Goal: Transaction & Acquisition: Purchase product/service

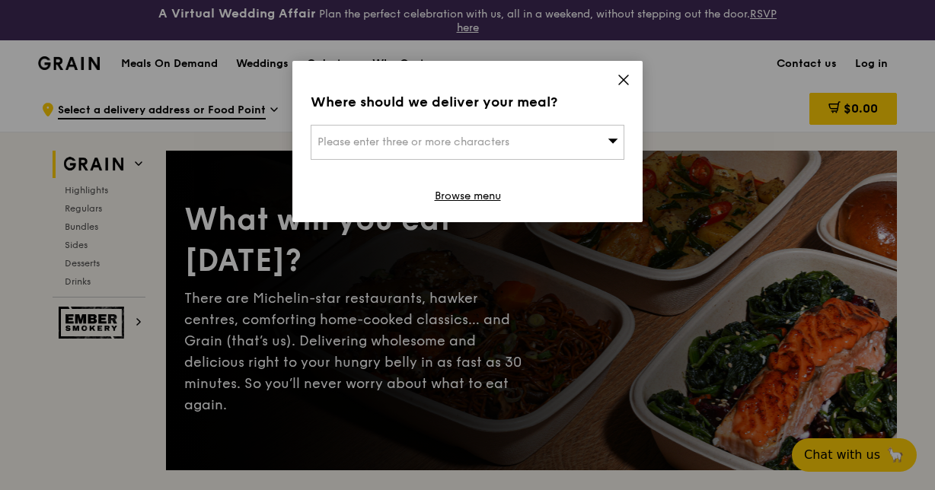
click at [531, 137] on div "Please enter three or more characters" at bounding box center [468, 142] width 314 height 35
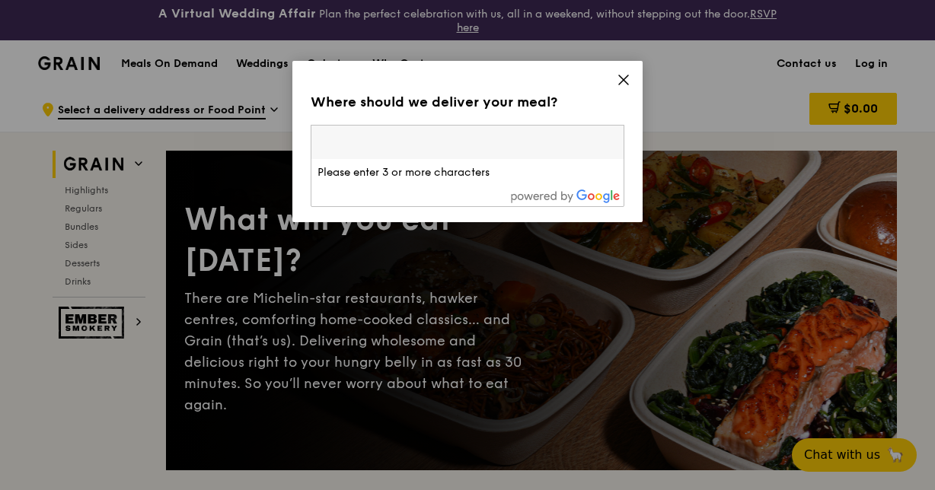
click at [625, 78] on icon at bounding box center [623, 79] width 9 height 9
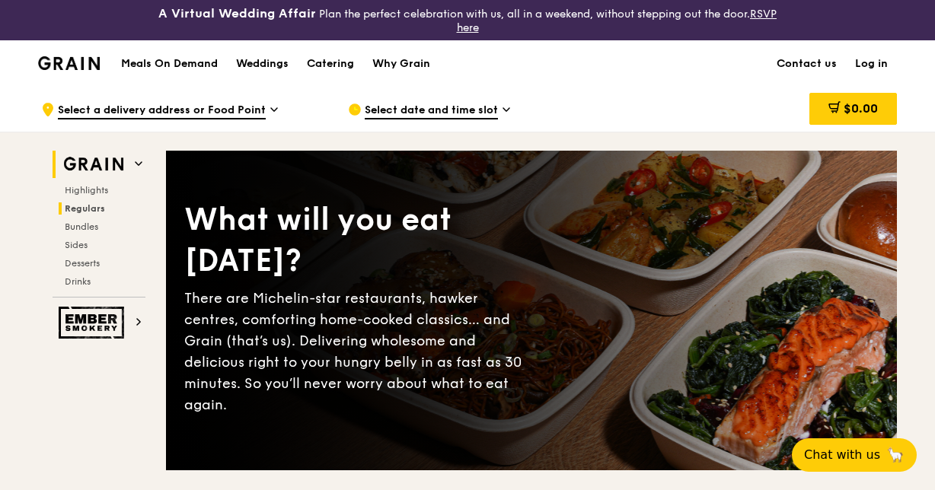
click at [79, 209] on span "Regulars" at bounding box center [85, 208] width 40 height 11
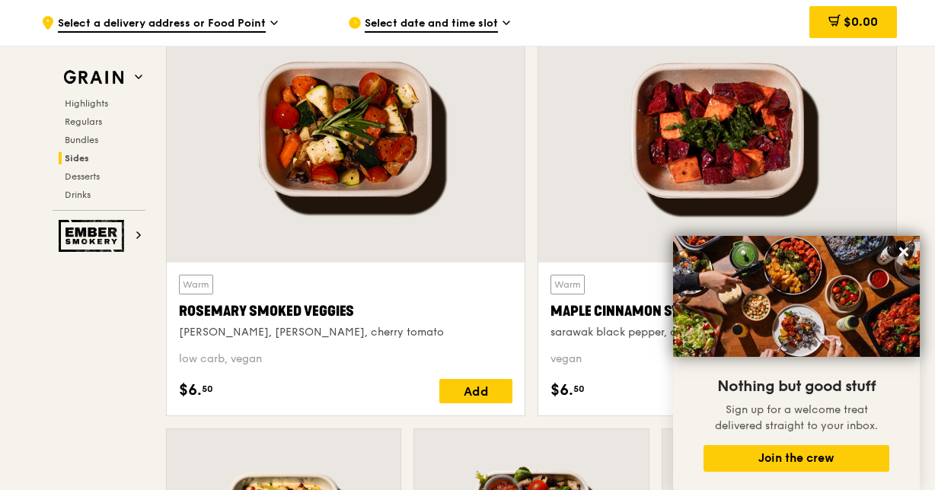
scroll to position [3580, 0]
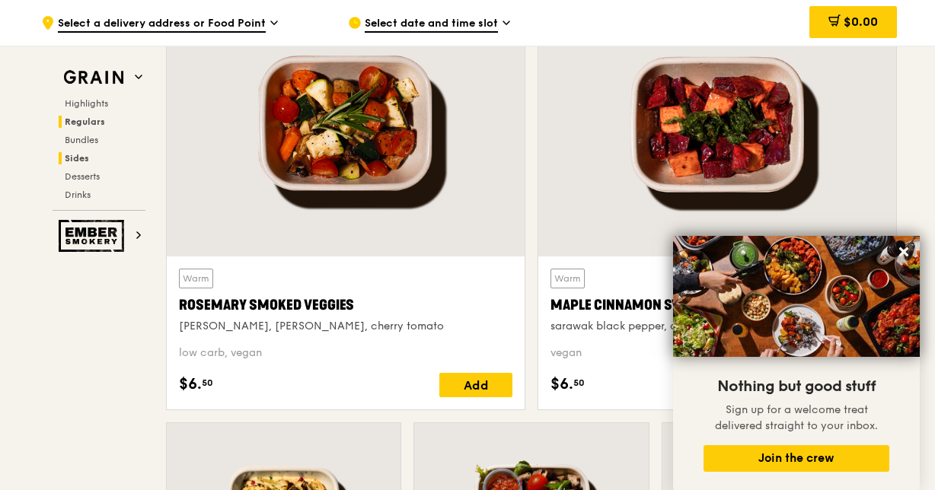
click at [84, 123] on span "Regulars" at bounding box center [85, 122] width 40 height 11
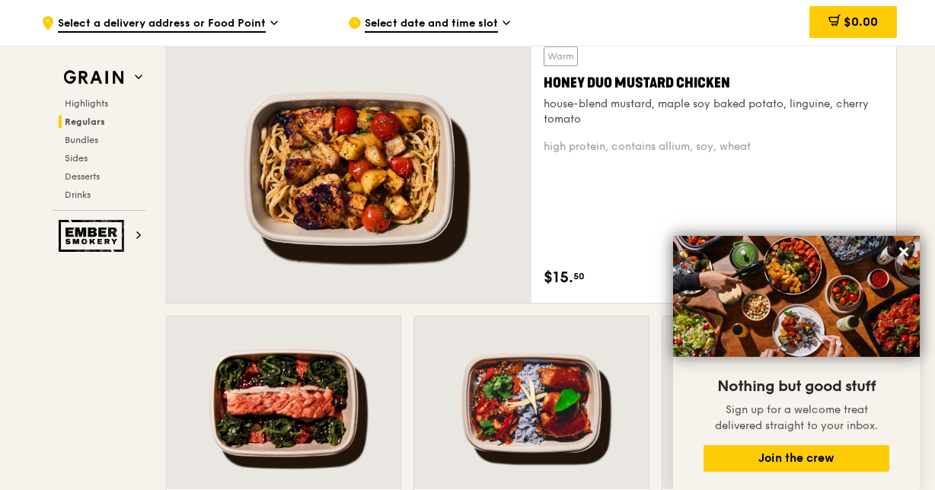
scroll to position [1056, 0]
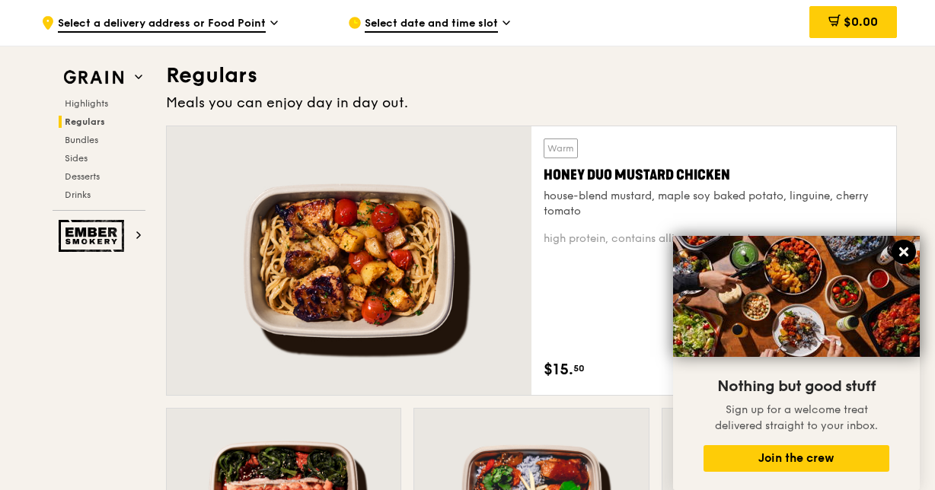
click at [905, 253] on icon at bounding box center [903, 252] width 9 height 9
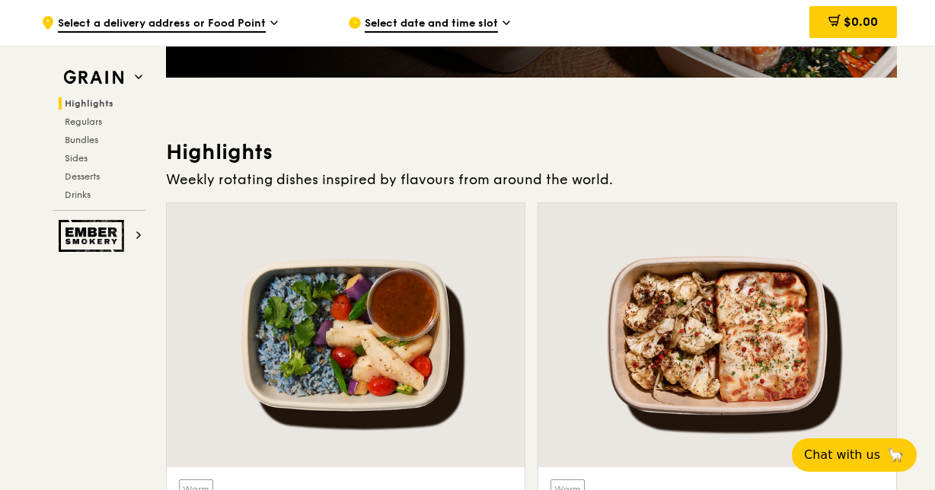
scroll to position [522, 0]
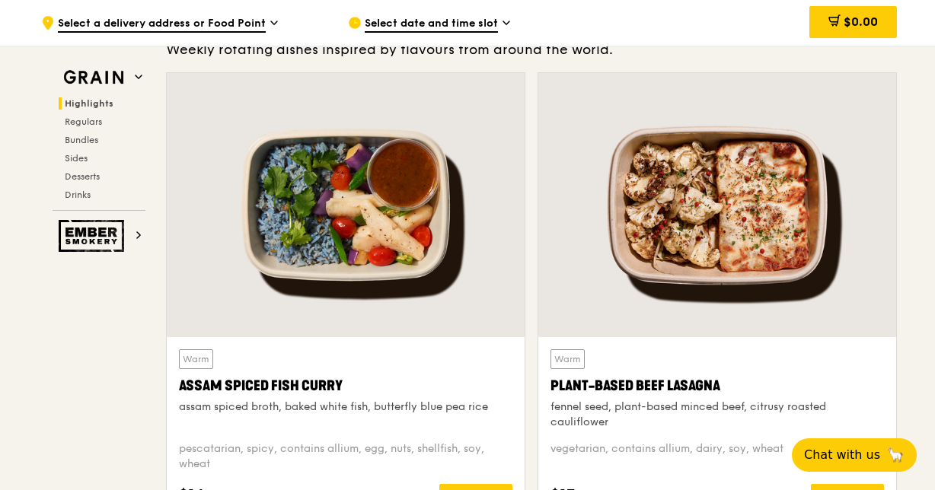
click at [732, 198] on div at bounding box center [717, 205] width 358 height 264
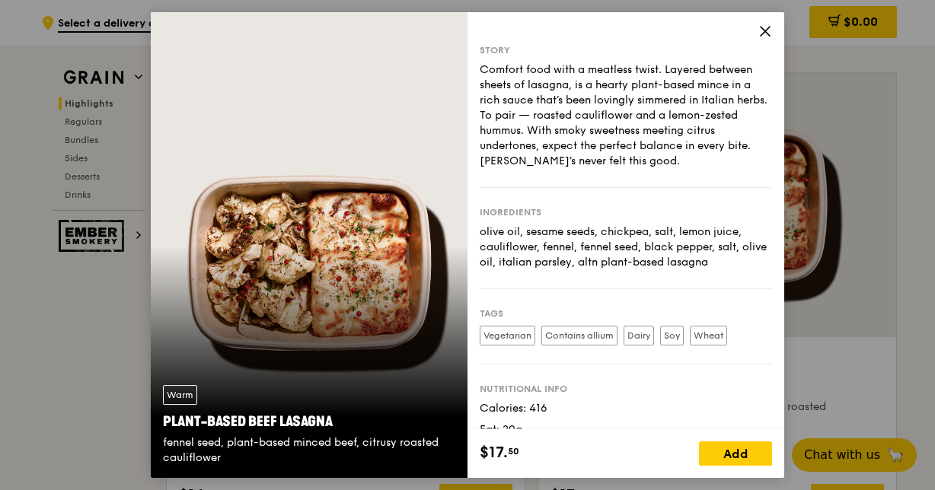
drag, startPoint x: 296, startPoint y: 247, endPoint x: 292, endPoint y: 264, distance: 17.9
click at [297, 247] on div "Warm Plant-Based Beef Lasagna fennel seed, plant-based minced beef, citrusy roa…" at bounding box center [309, 245] width 317 height 466
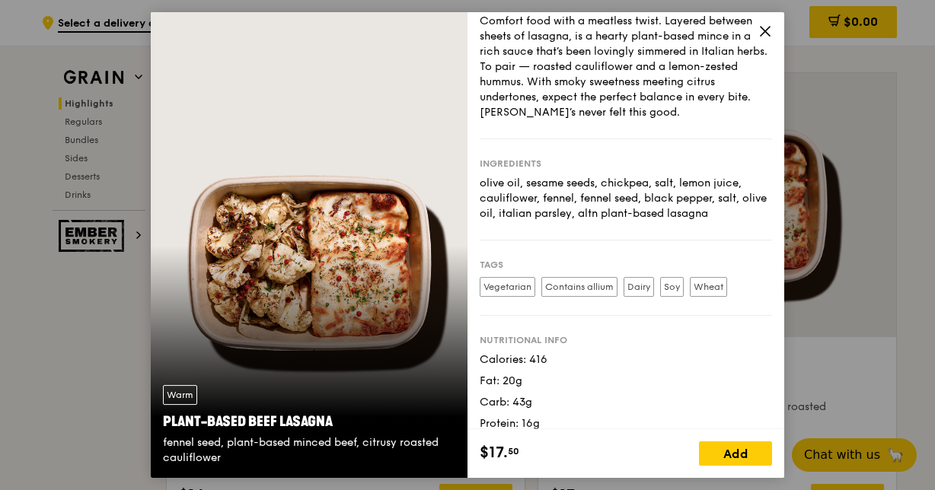
scroll to position [62, 0]
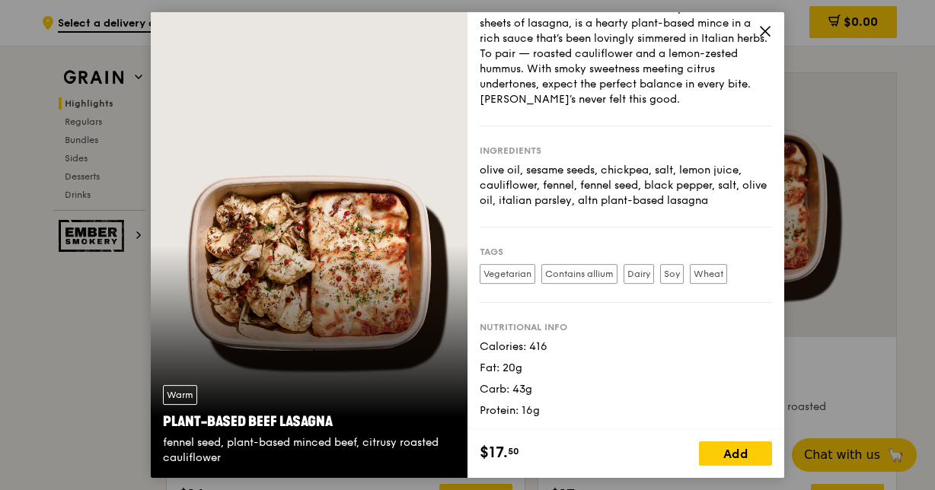
click at [765, 31] on icon at bounding box center [765, 31] width 9 height 9
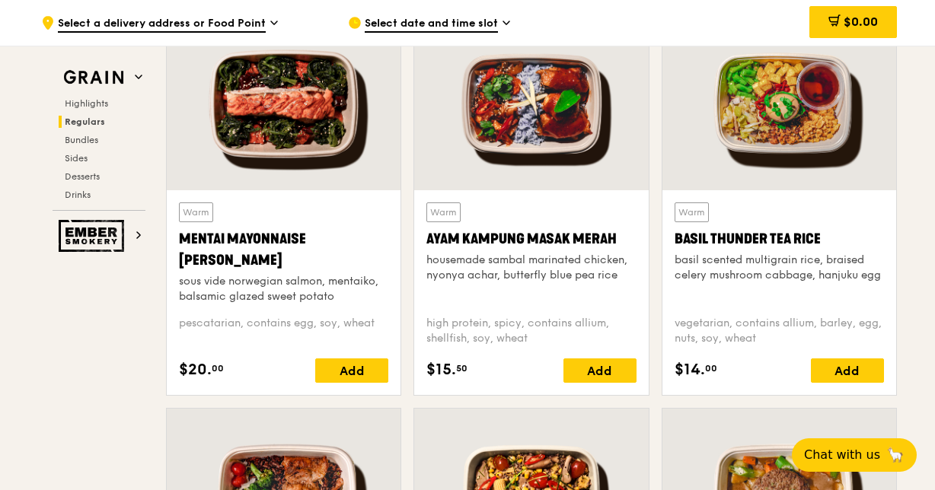
scroll to position [1371, 0]
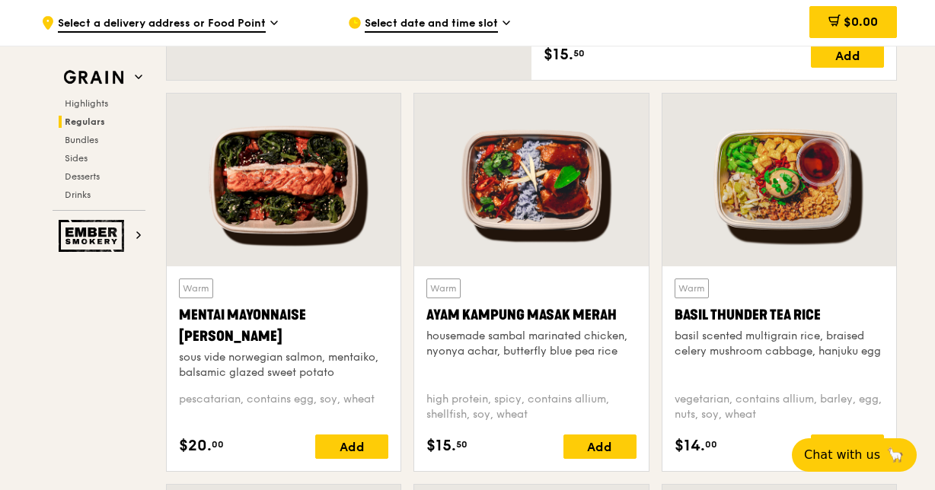
click at [769, 192] on div at bounding box center [780, 180] width 234 height 173
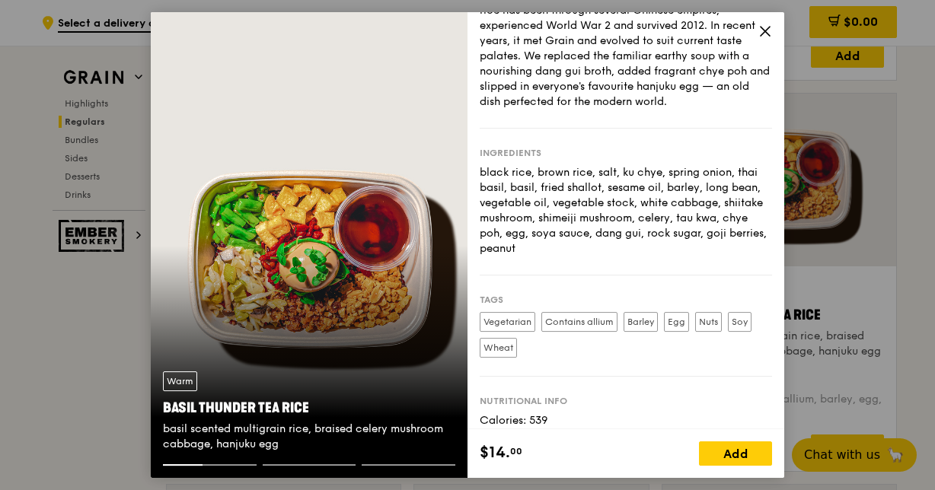
scroll to position [148, 0]
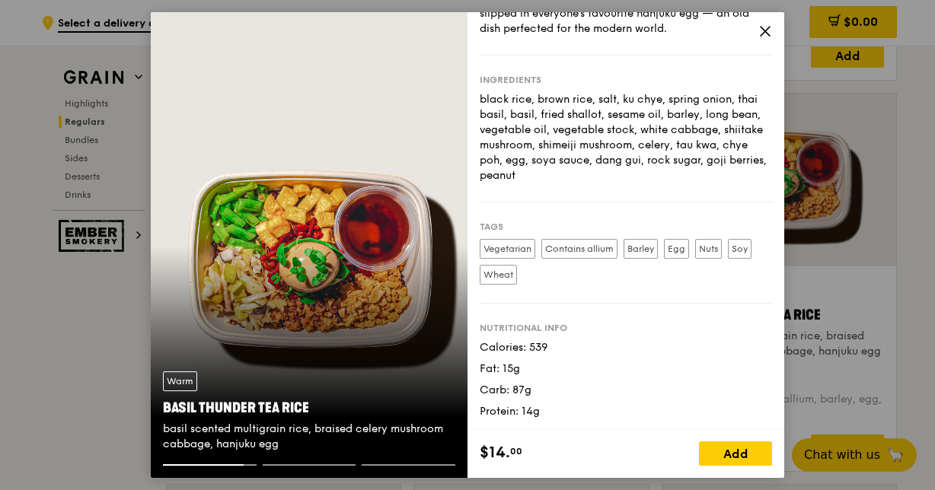
click at [764, 26] on icon at bounding box center [766, 31] width 14 height 14
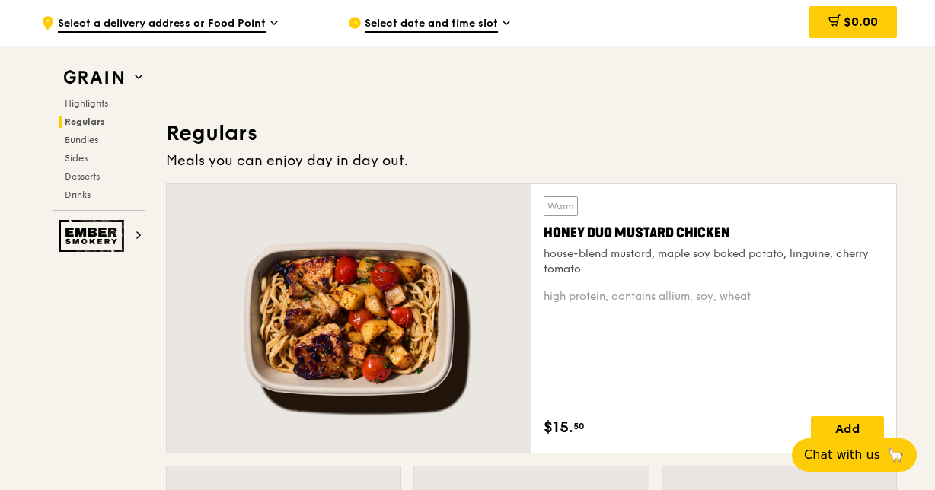
scroll to position [914, 0]
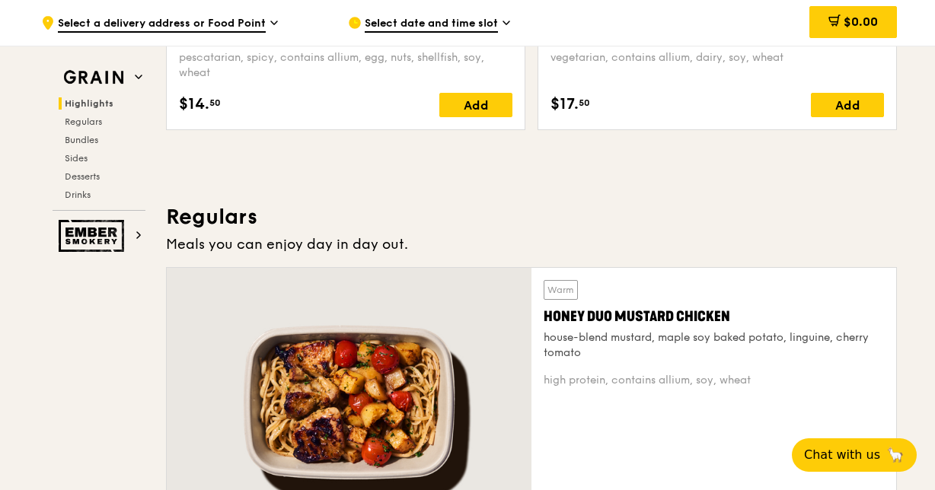
click at [318, 418] on div at bounding box center [349, 402] width 365 height 269
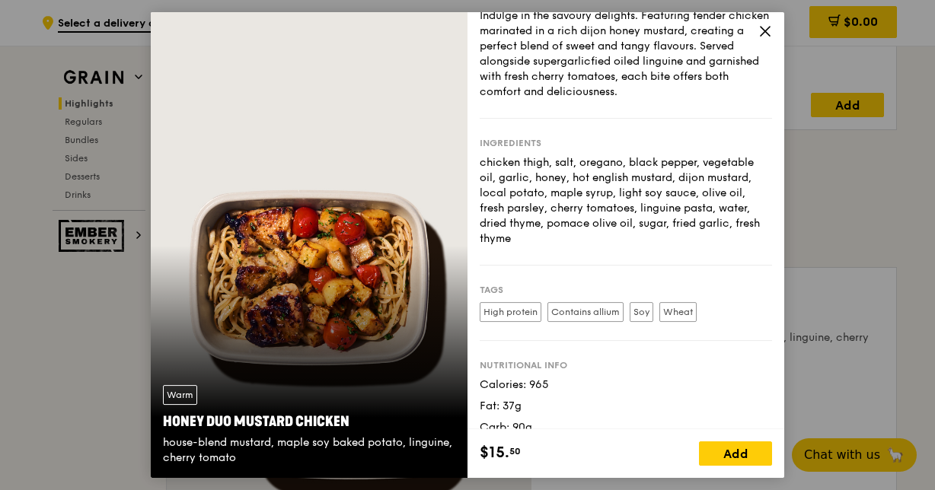
scroll to position [92, 0]
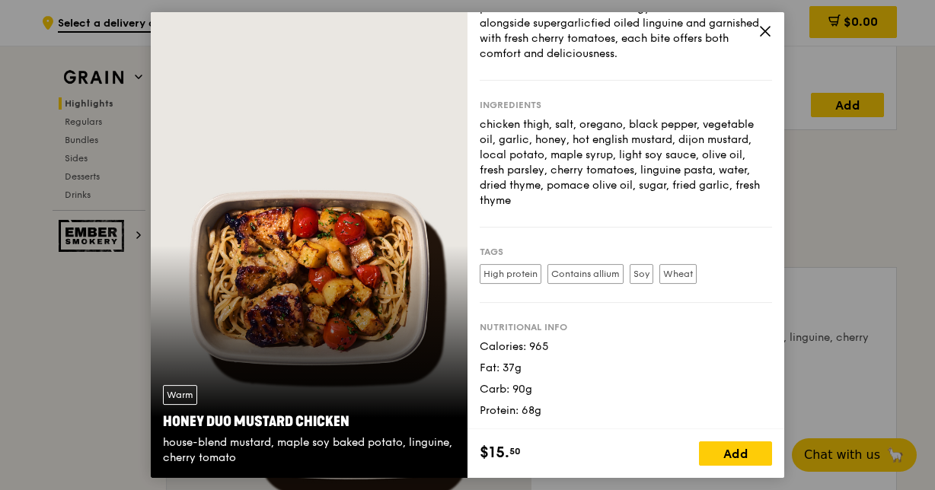
click at [763, 30] on icon at bounding box center [766, 31] width 14 height 14
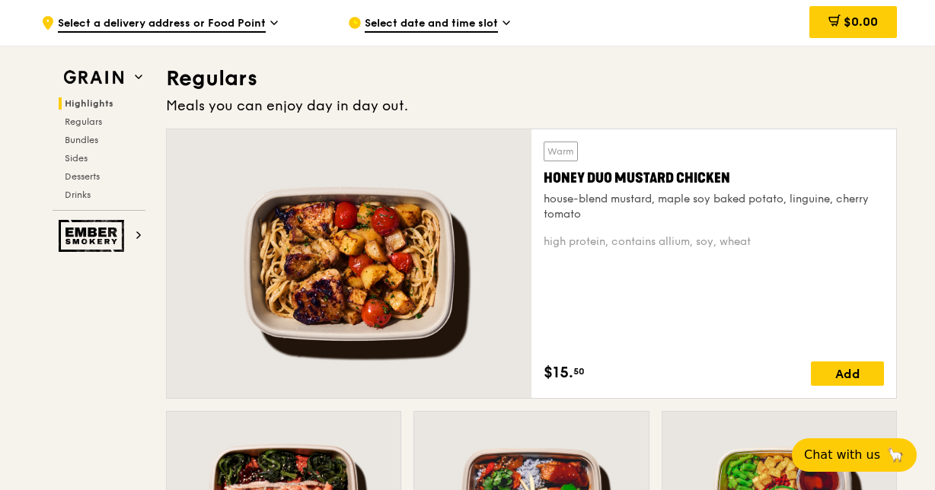
scroll to position [1066, 0]
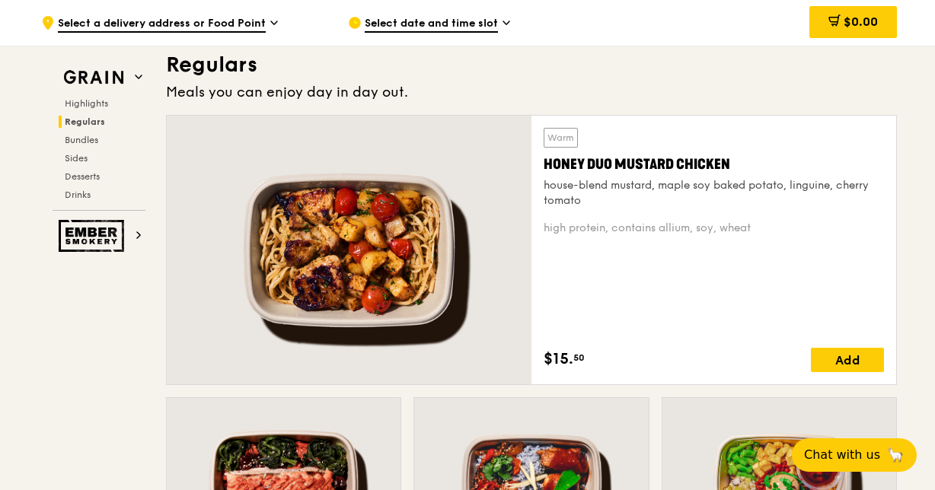
click at [70, 151] on div "Highlights Regulars Bundles Sides Desserts Drinks" at bounding box center [99, 149] width 93 height 104
click at [71, 154] on span "Sides" at bounding box center [77, 158] width 24 height 11
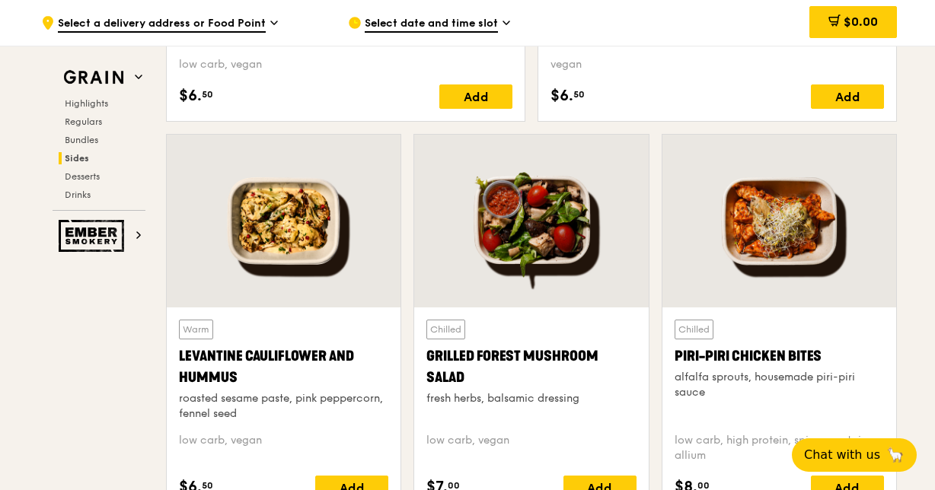
scroll to position [3900, 0]
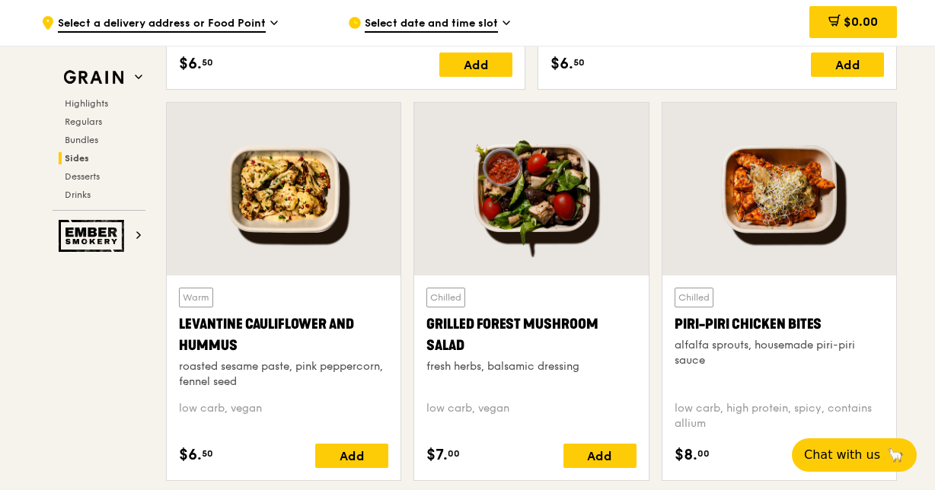
click at [291, 203] on div at bounding box center [284, 189] width 234 height 173
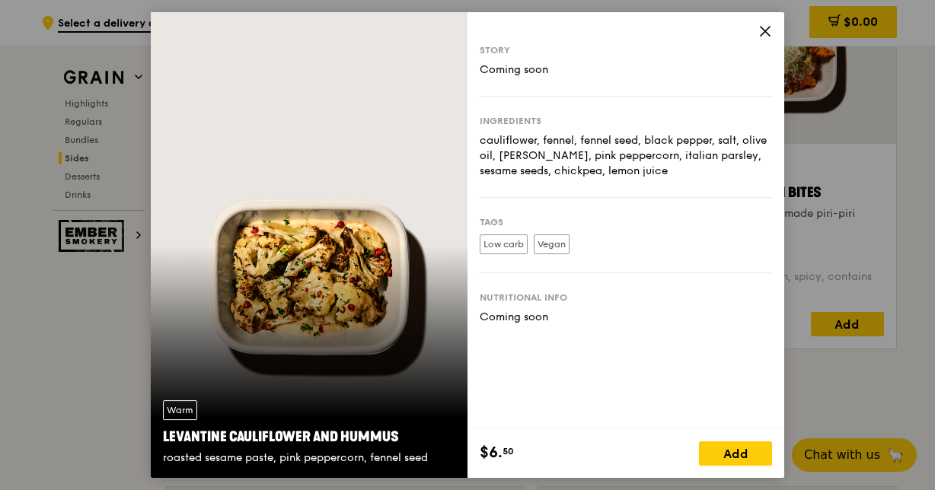
scroll to position [3977, 0]
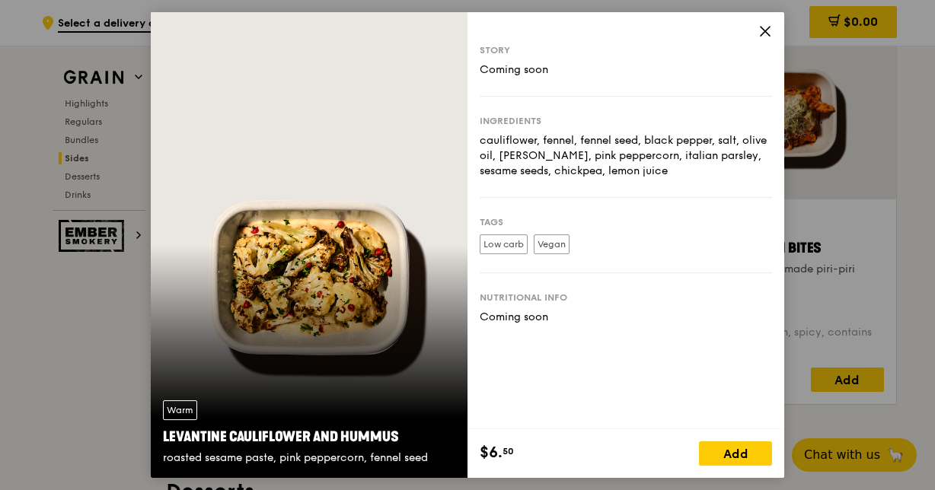
click at [765, 31] on icon at bounding box center [765, 31] width 9 height 9
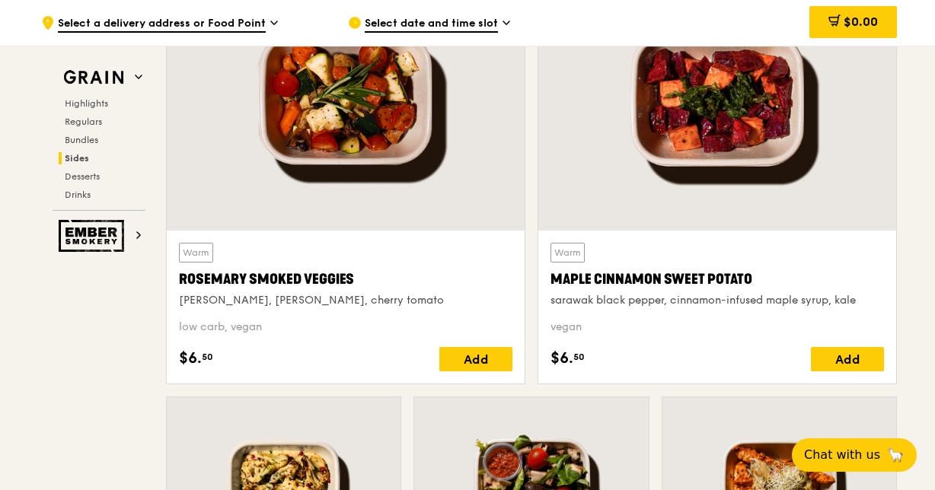
scroll to position [3520, 0]
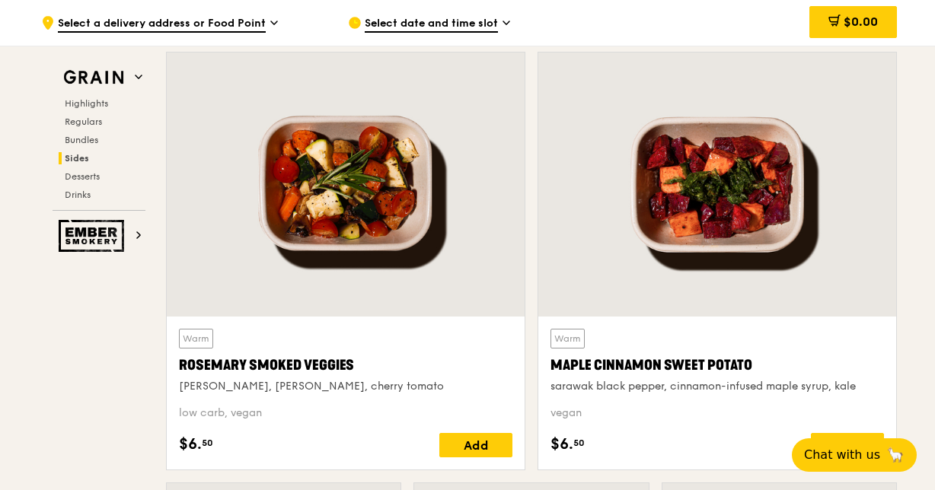
click at [748, 213] on div at bounding box center [717, 185] width 358 height 264
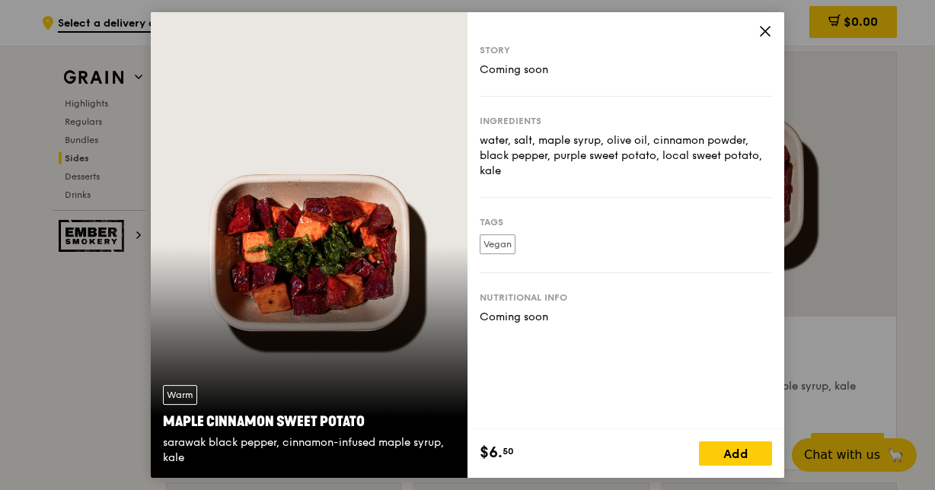
click at [768, 30] on icon at bounding box center [766, 31] width 14 height 14
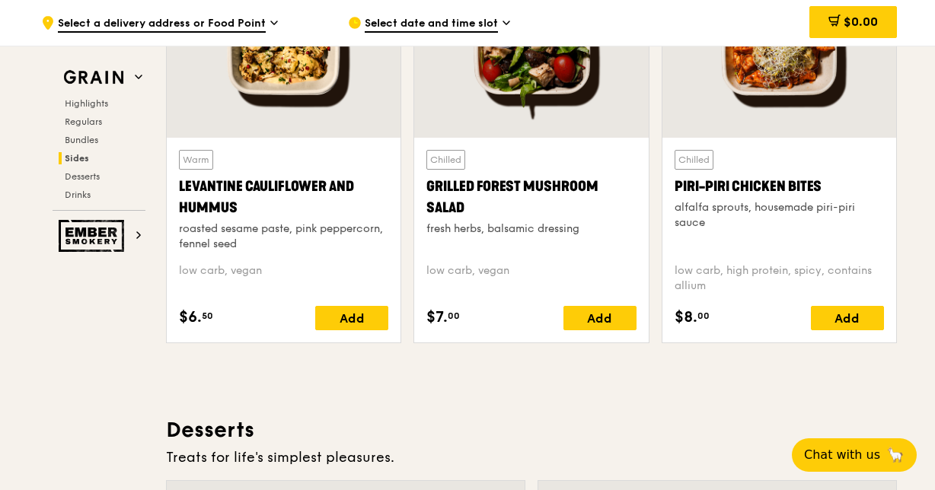
scroll to position [3977, 0]
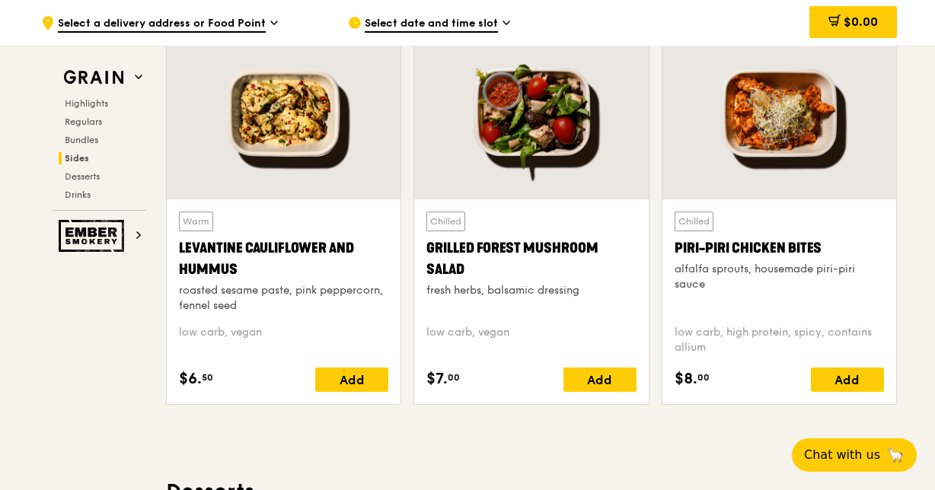
click at [726, 89] on div at bounding box center [780, 113] width 234 height 173
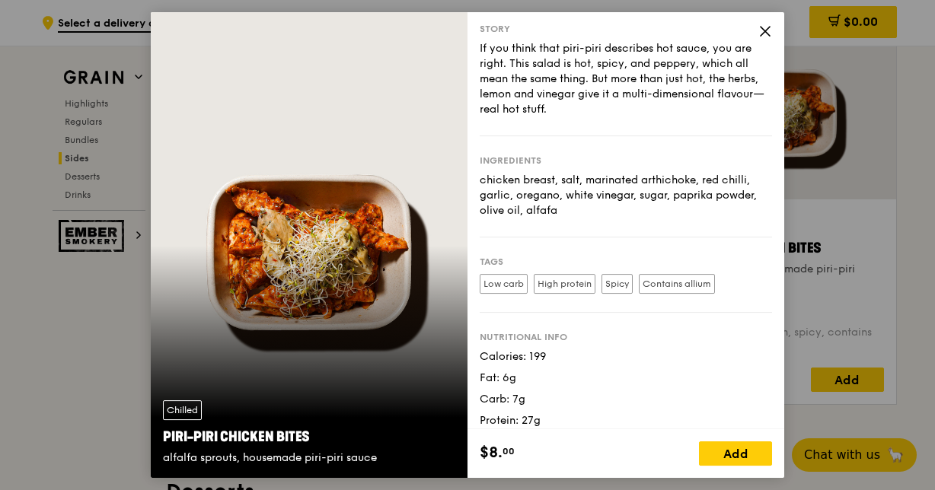
scroll to position [31, 0]
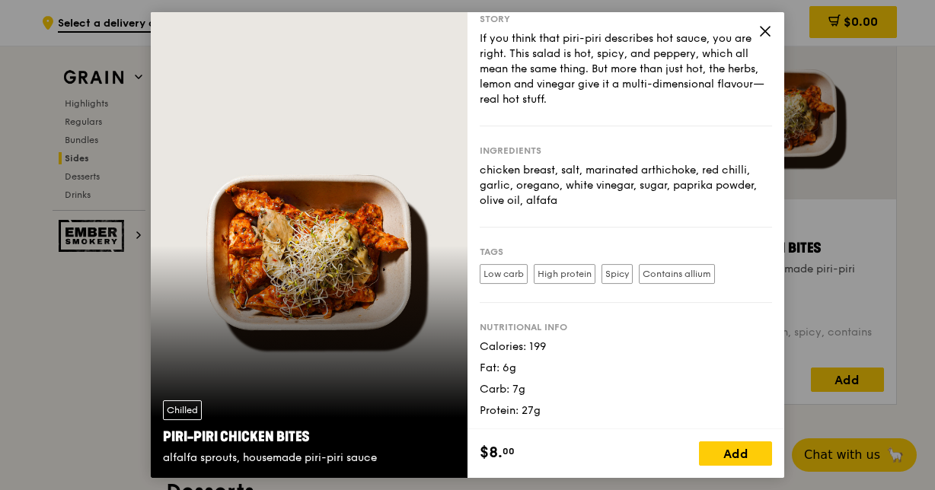
click at [765, 28] on icon at bounding box center [766, 31] width 14 height 14
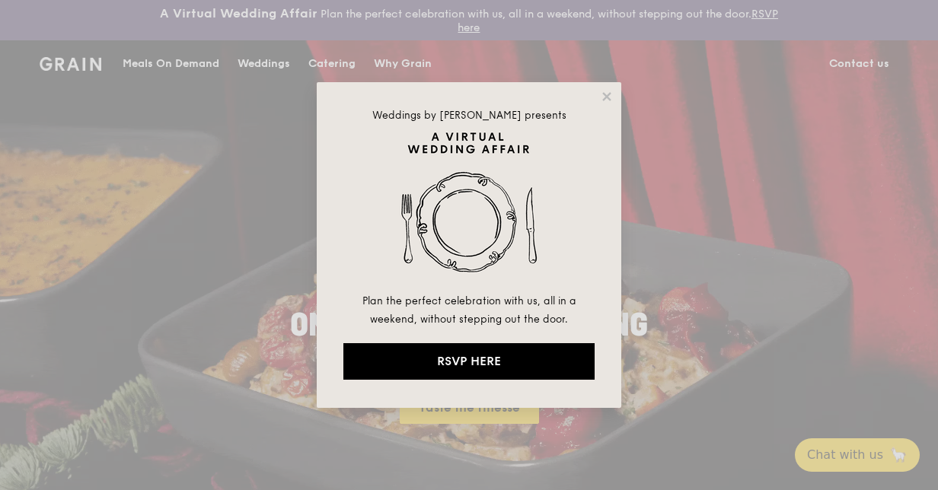
drag, startPoint x: 606, startPoint y: 88, endPoint x: 579, endPoint y: 87, distance: 27.5
click at [606, 88] on div "Weddings by Grain presents Plan the perfect celebration with us, all in a weeke…" at bounding box center [469, 245] width 305 height 326
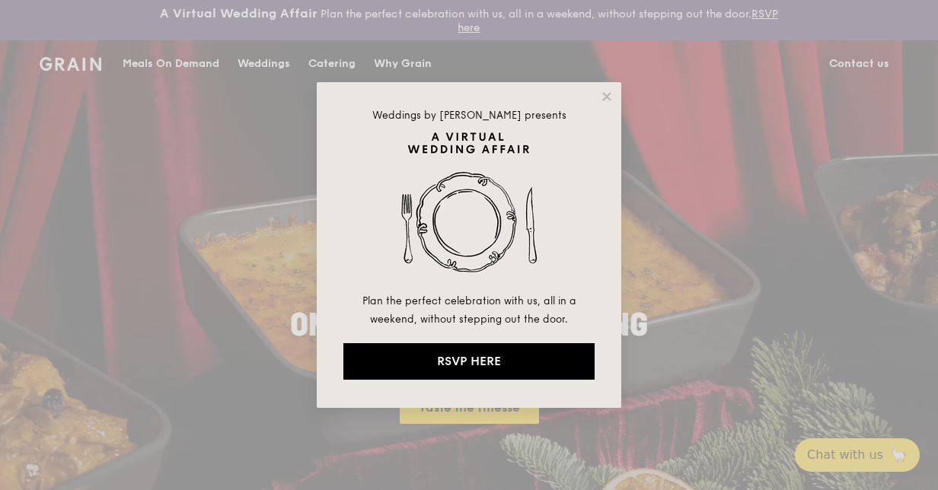
click at [605, 99] on icon at bounding box center [606, 96] width 8 height 8
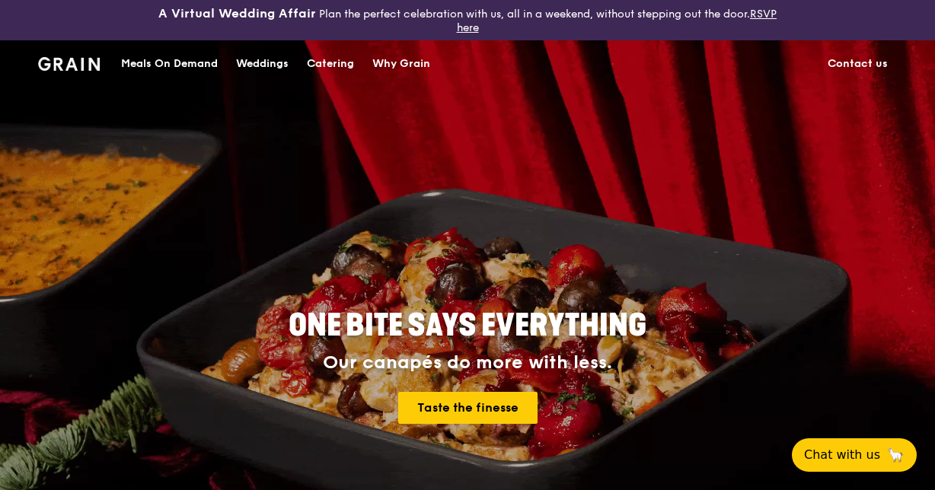
click at [189, 63] on div "Meals On Demand" at bounding box center [169, 64] width 97 height 46
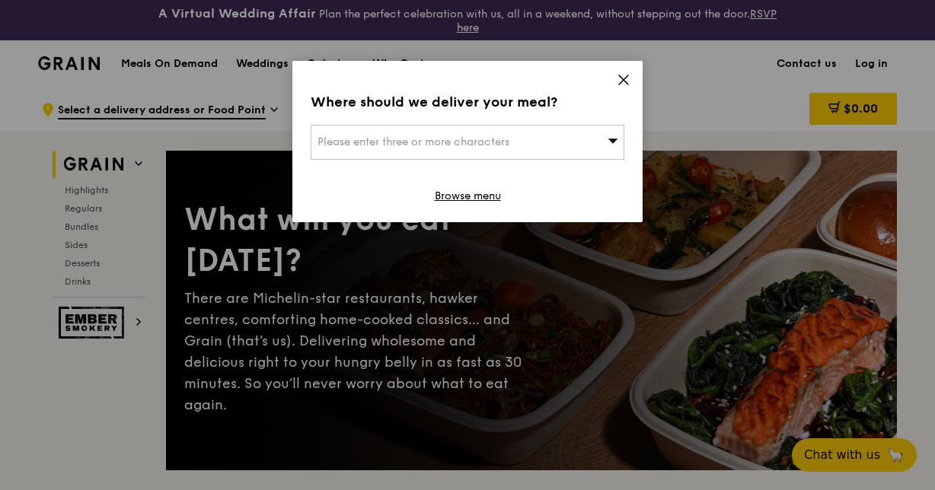
click at [621, 76] on icon at bounding box center [623, 79] width 9 height 9
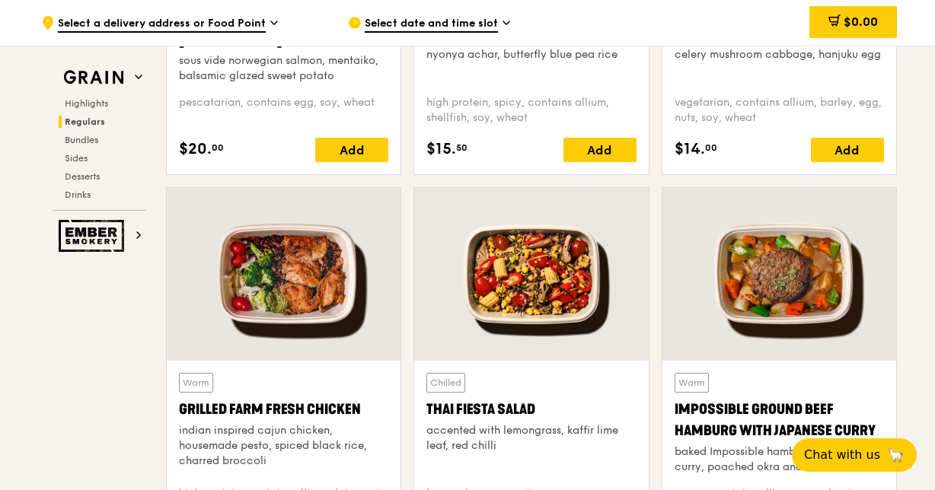
scroll to position [1813, 0]
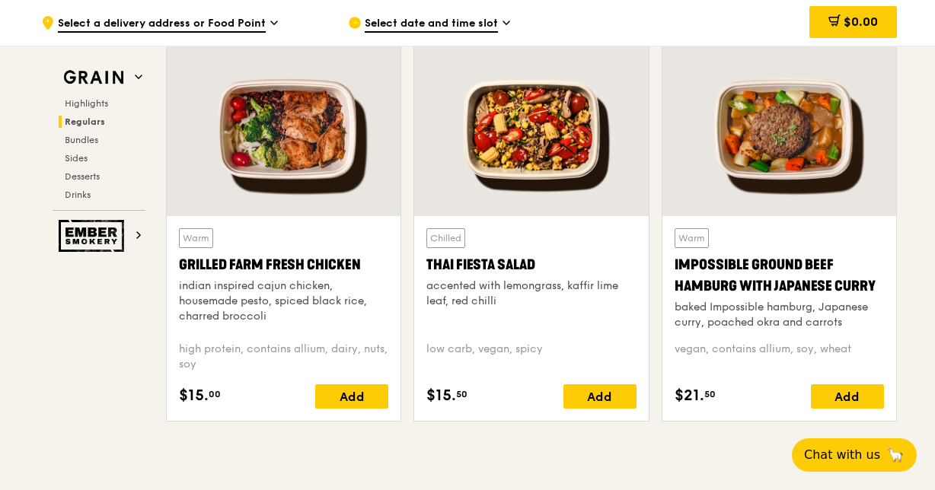
click at [258, 160] on div at bounding box center [284, 129] width 234 height 173
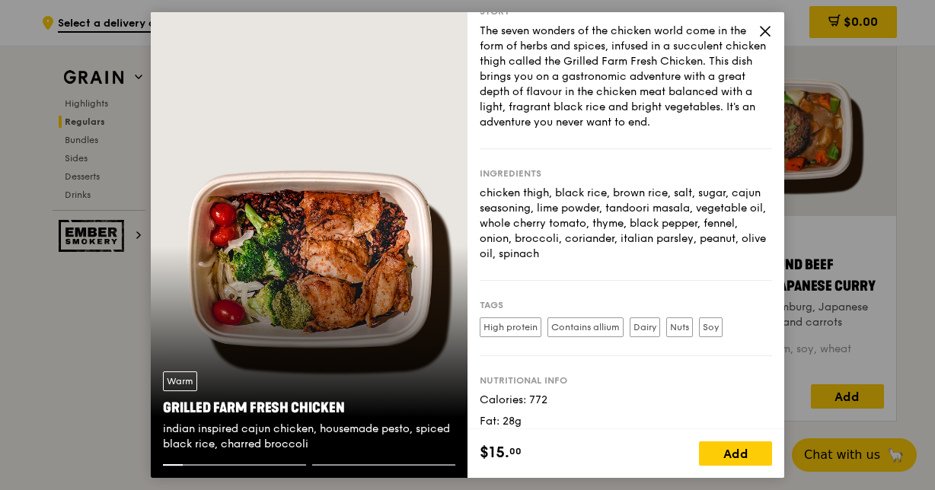
scroll to position [92, 0]
